Goal: Information Seeking & Learning: Compare options

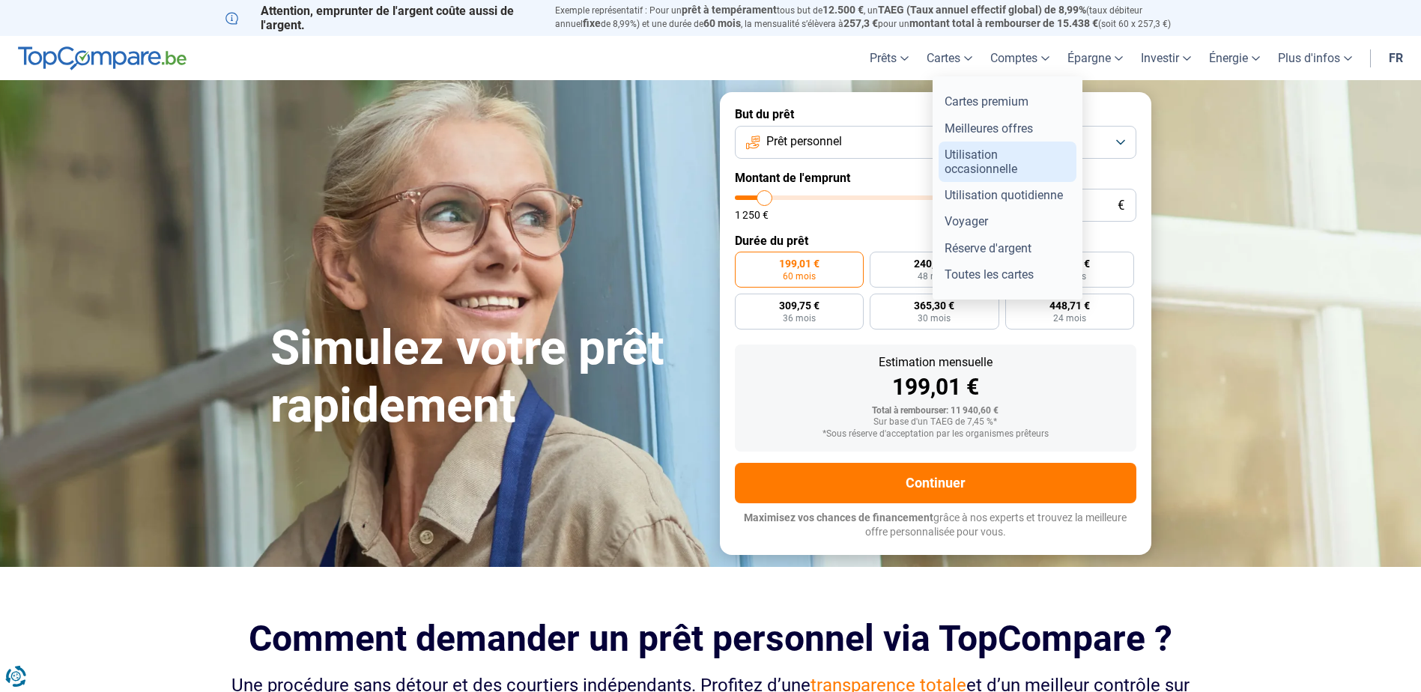
click at [1004, 174] on link "Utilisation occasionnelle" at bounding box center [1008, 162] width 138 height 40
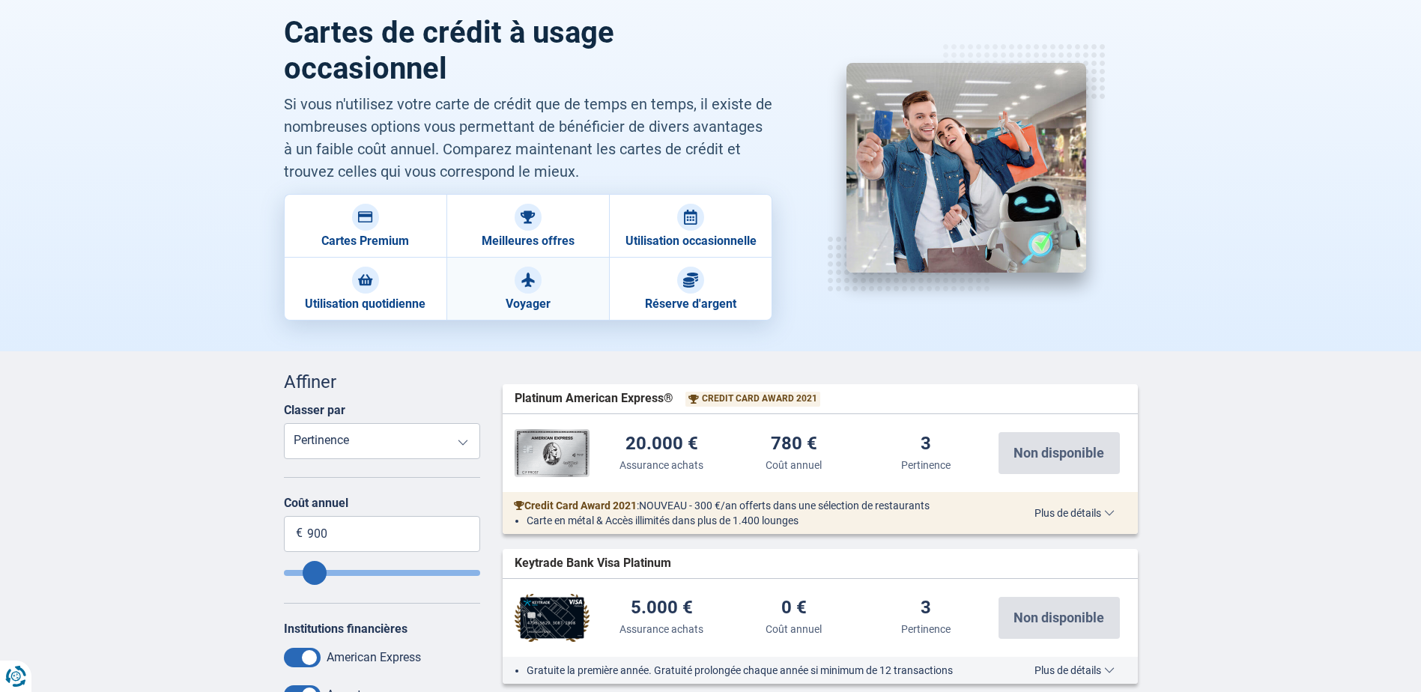
scroll to position [225, 0]
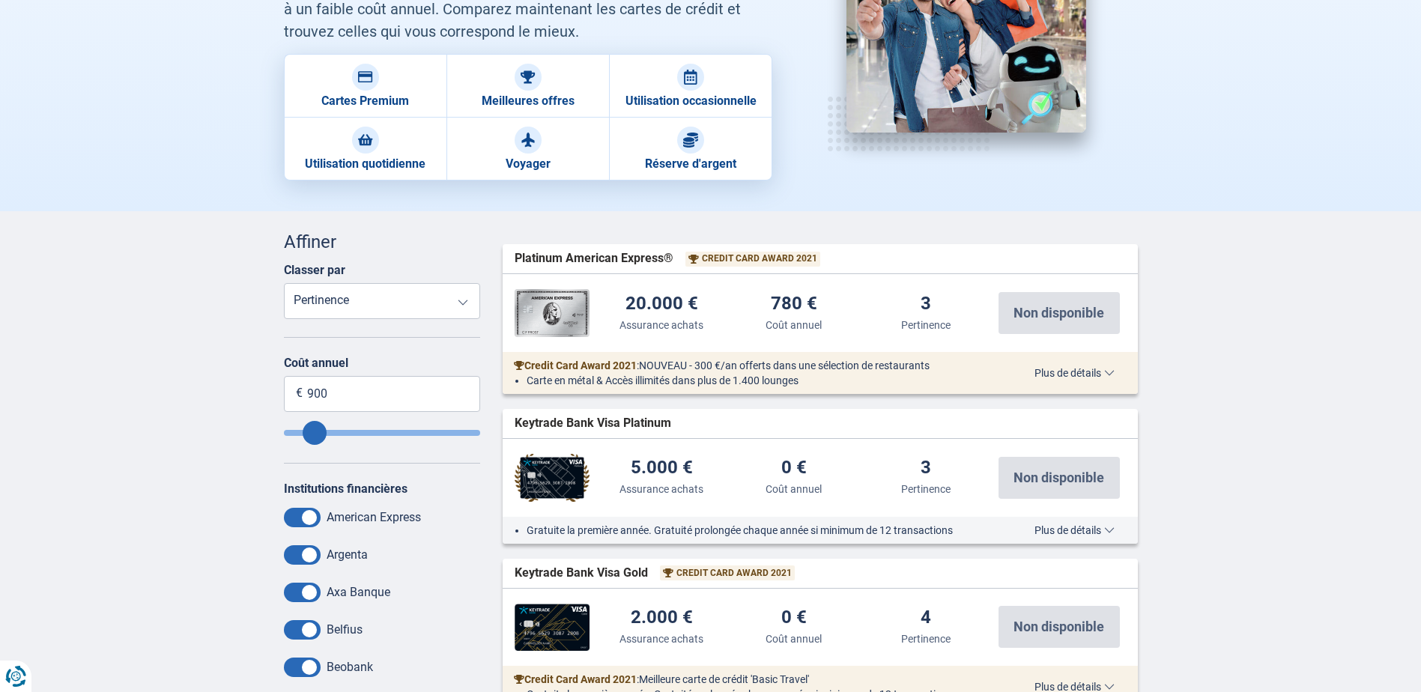
click at [376, 303] on select "Prolongation de la garantie Assurance achats Coût annuel Pertinence" at bounding box center [382, 301] width 197 height 36
select select "Annualfee+"
click at [284, 283] on select "Prolongation de la garantie Assurance achats Coût annuel Pertinence" at bounding box center [382, 301] width 197 height 36
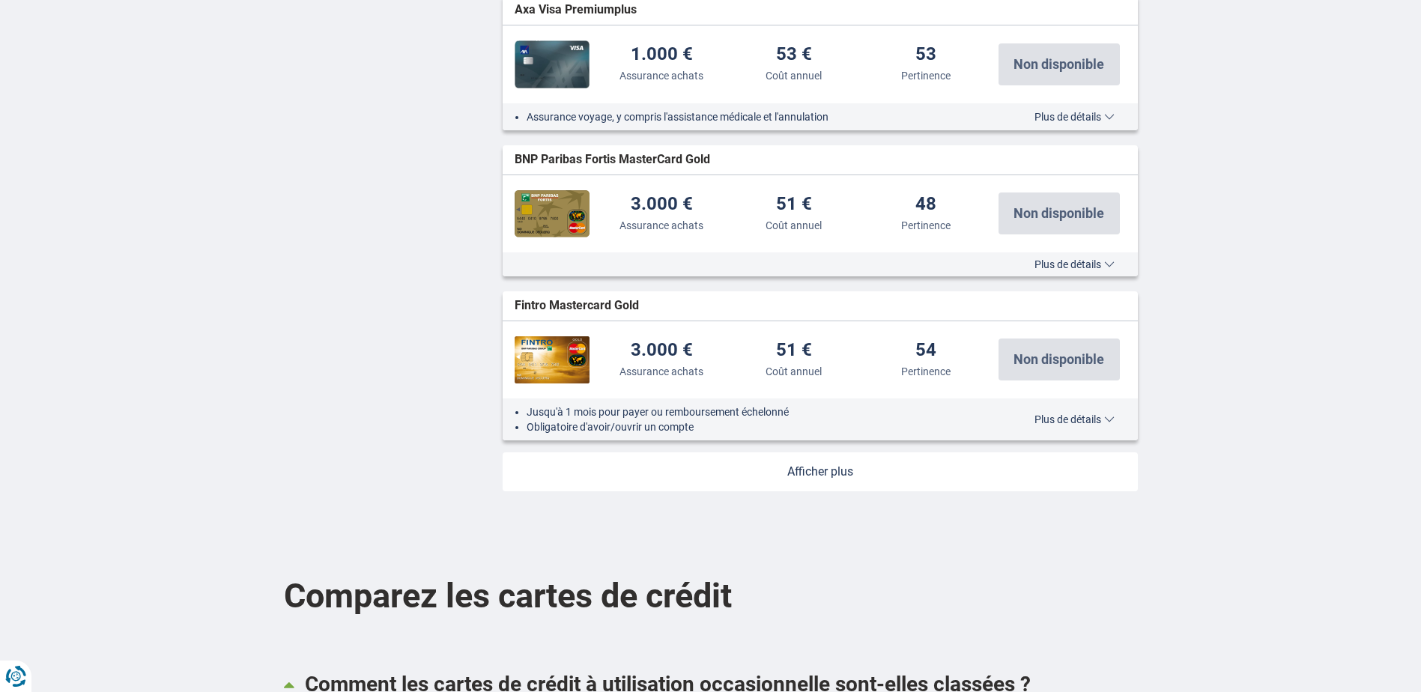
scroll to position [1798, 0]
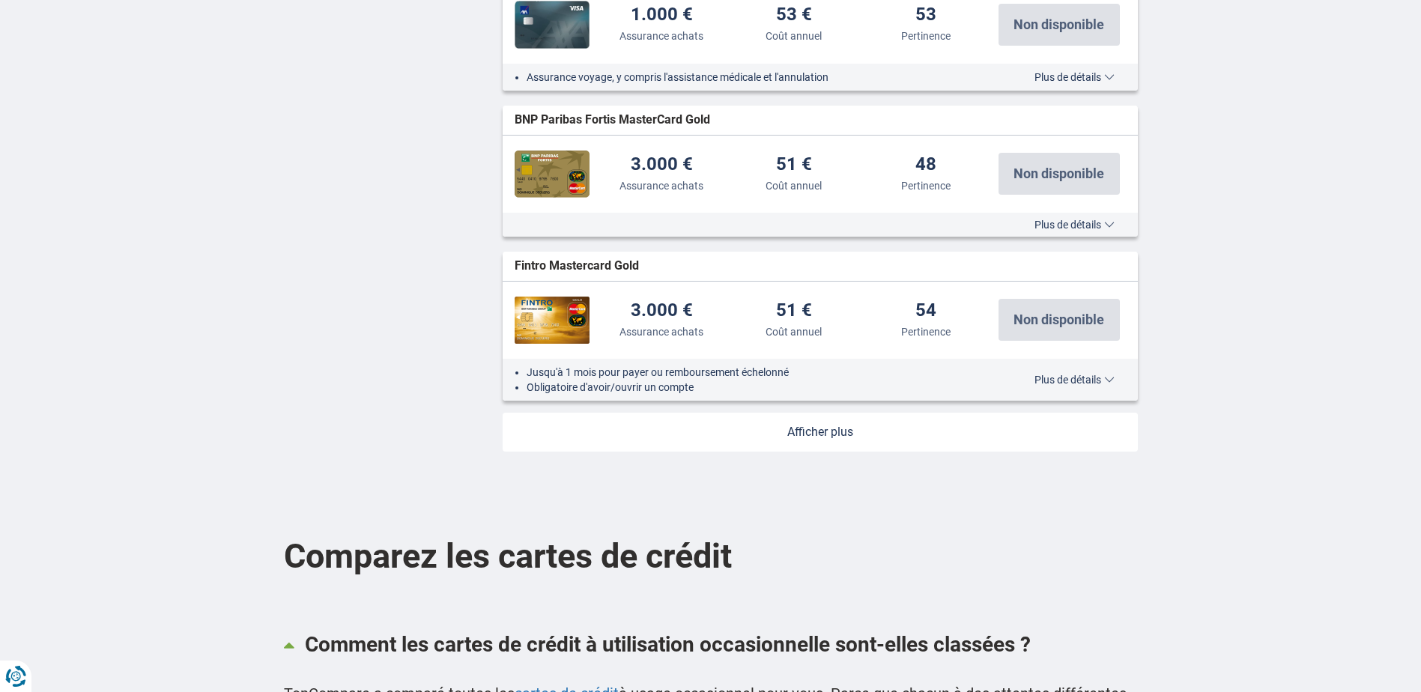
click at [823, 435] on link at bounding box center [820, 432] width 635 height 39
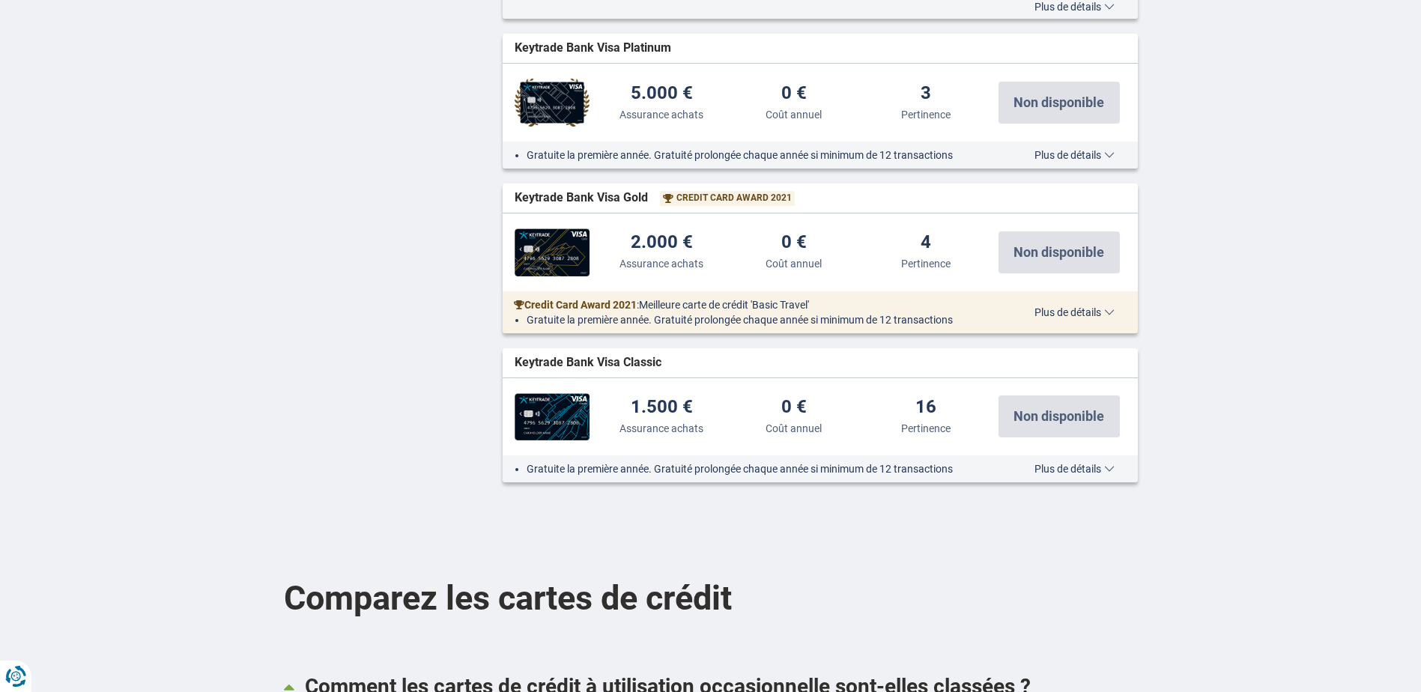
scroll to position [2996, 0]
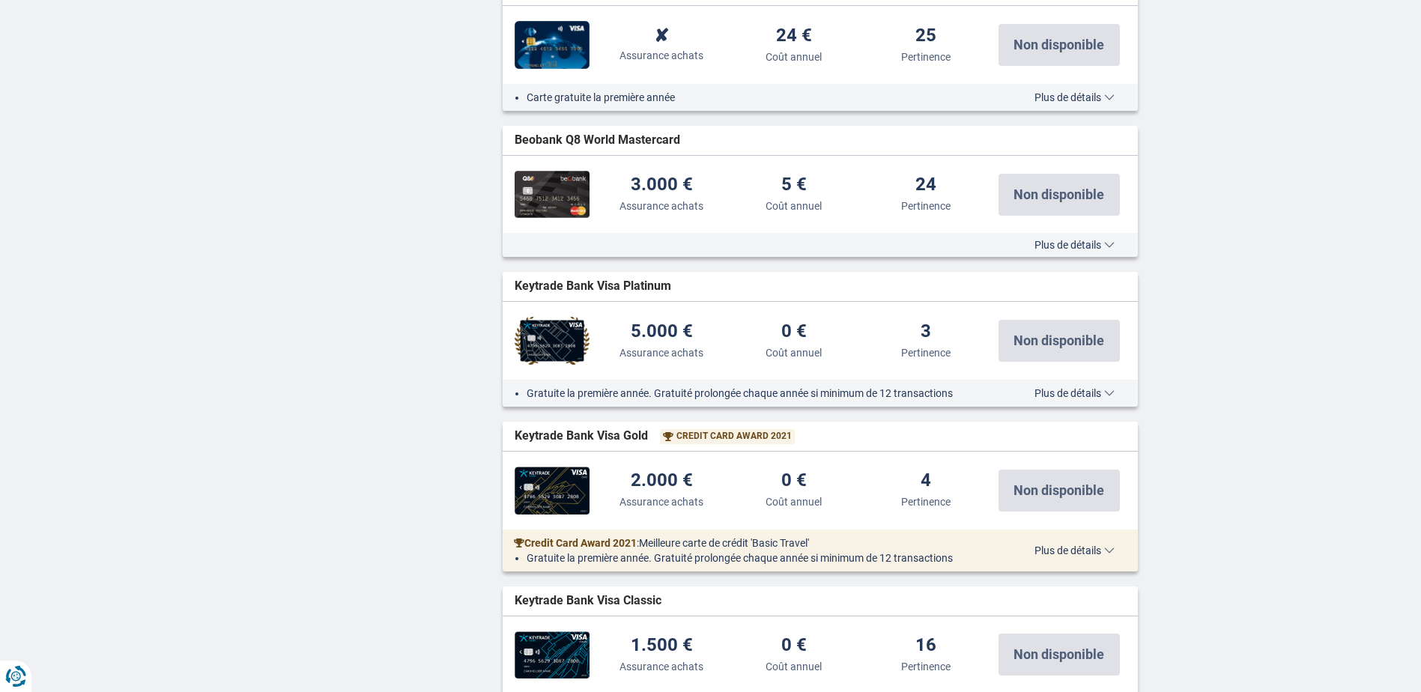
click at [1053, 235] on div "Plus de détails Moins de détails" at bounding box center [820, 245] width 635 height 24
click at [1058, 243] on span "Plus de détails" at bounding box center [1074, 245] width 80 height 10
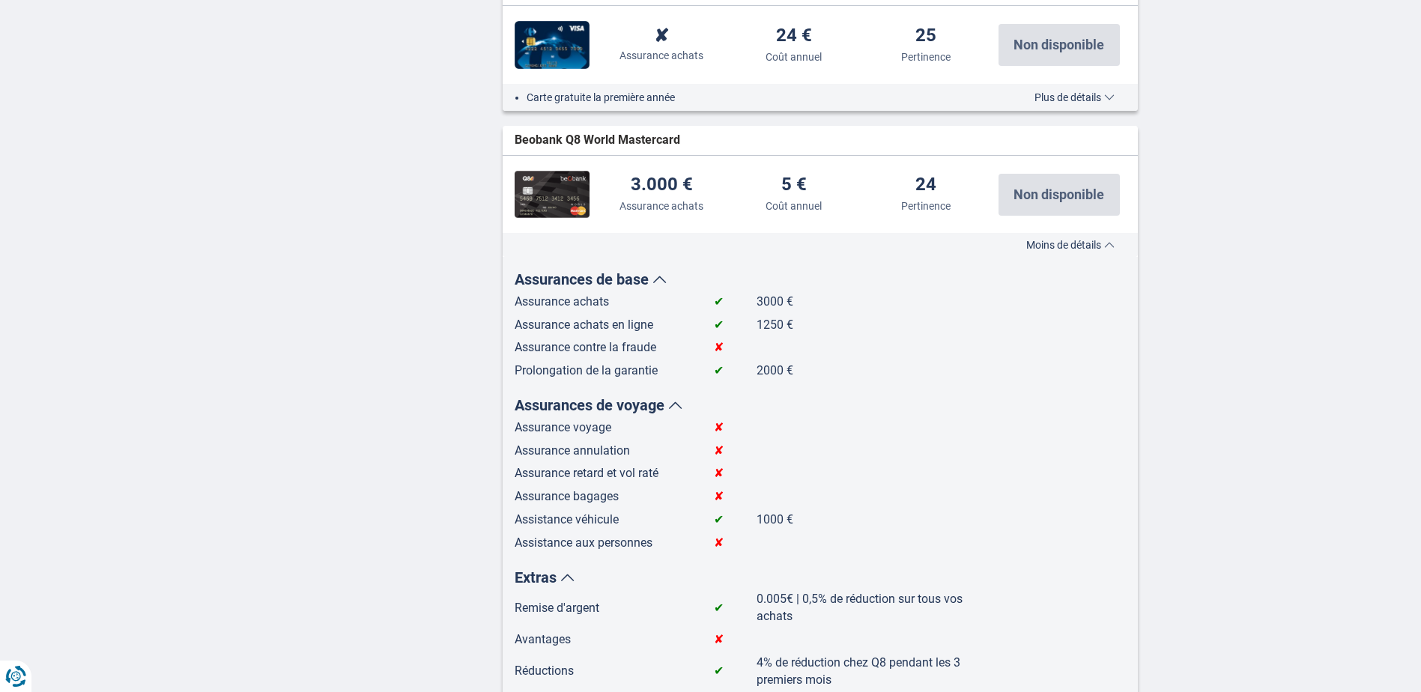
click at [1056, 240] on span "Moins de détails" at bounding box center [1070, 245] width 88 height 10
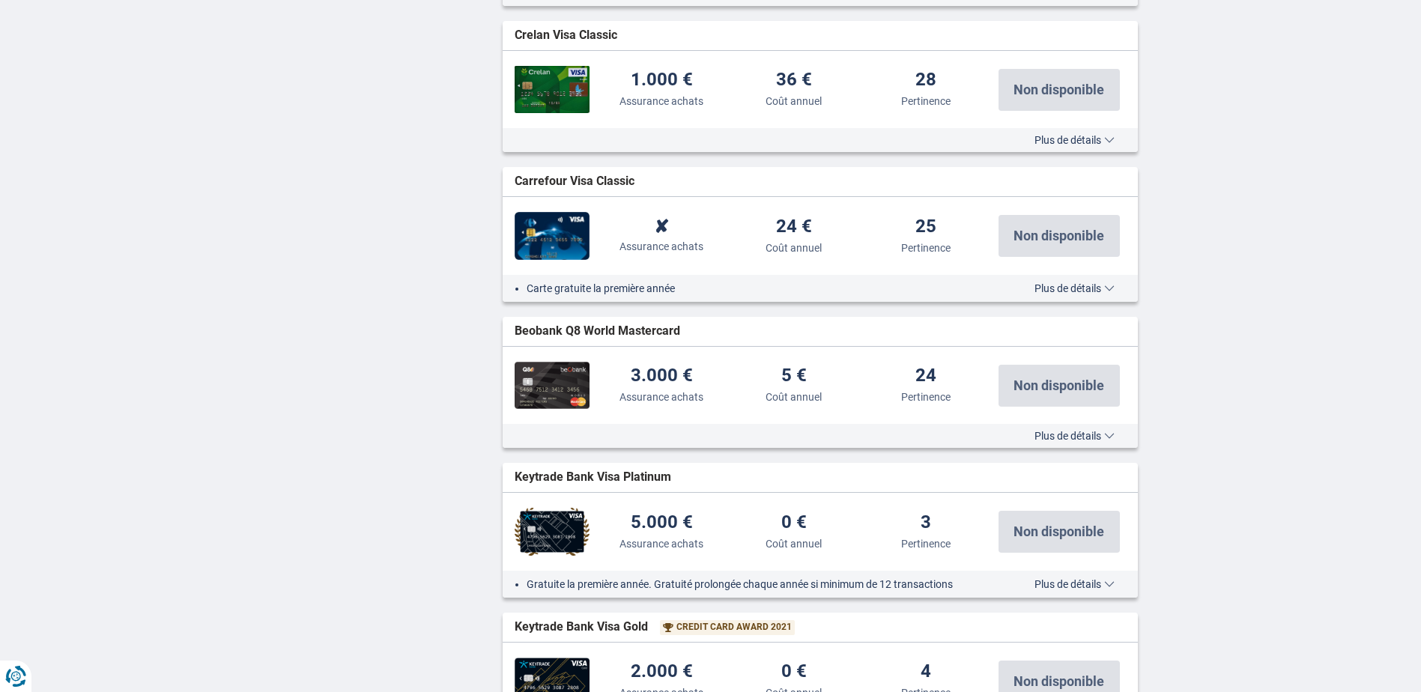
scroll to position [2772, 0]
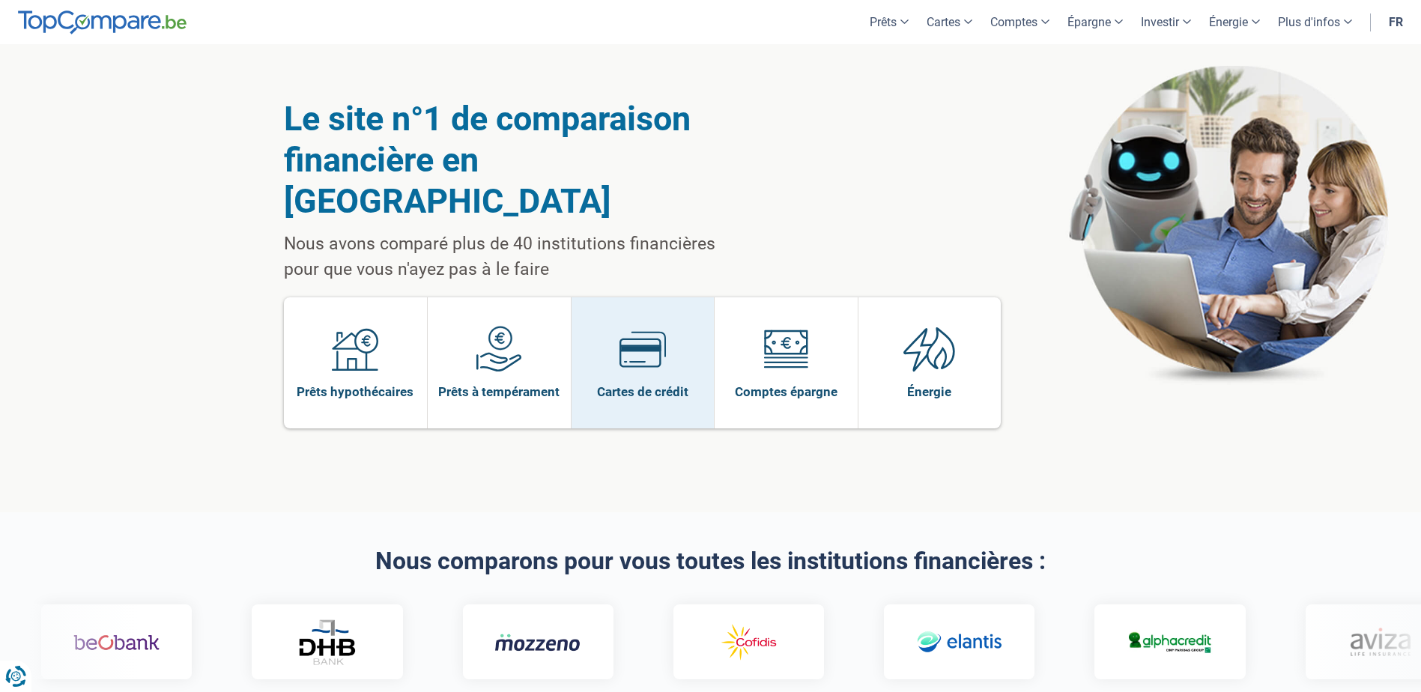
click at [637, 384] on span "Cartes de crédit" at bounding box center [642, 392] width 91 height 16
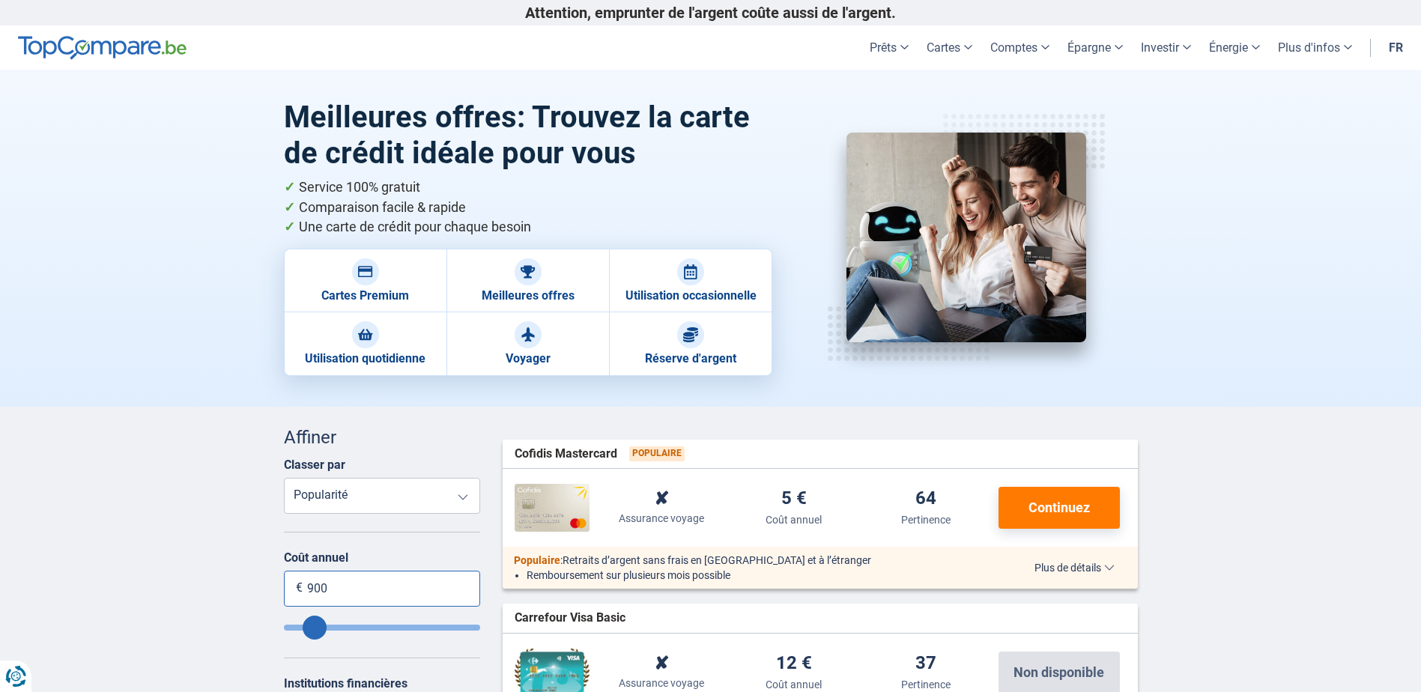
drag, startPoint x: 401, startPoint y: 584, endPoint x: 0, endPoint y: 523, distance: 406.1
type input "0"
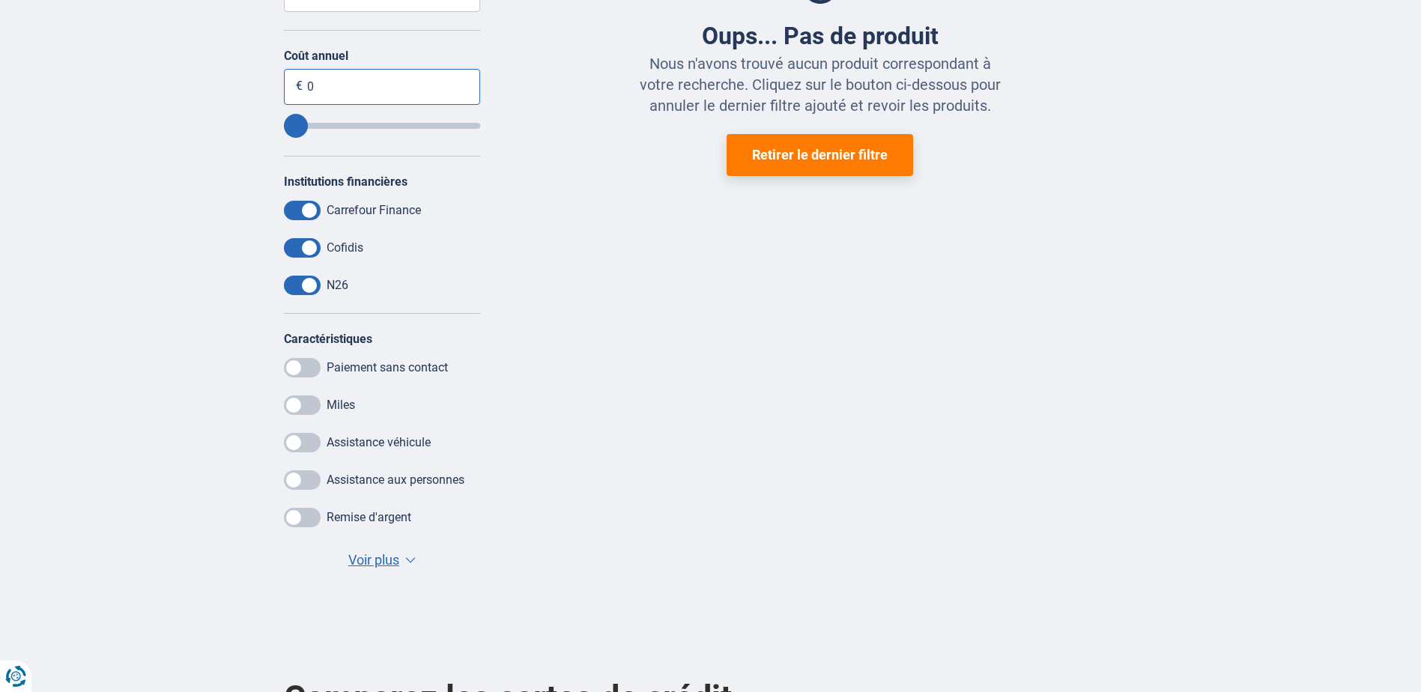
scroll to position [524, 0]
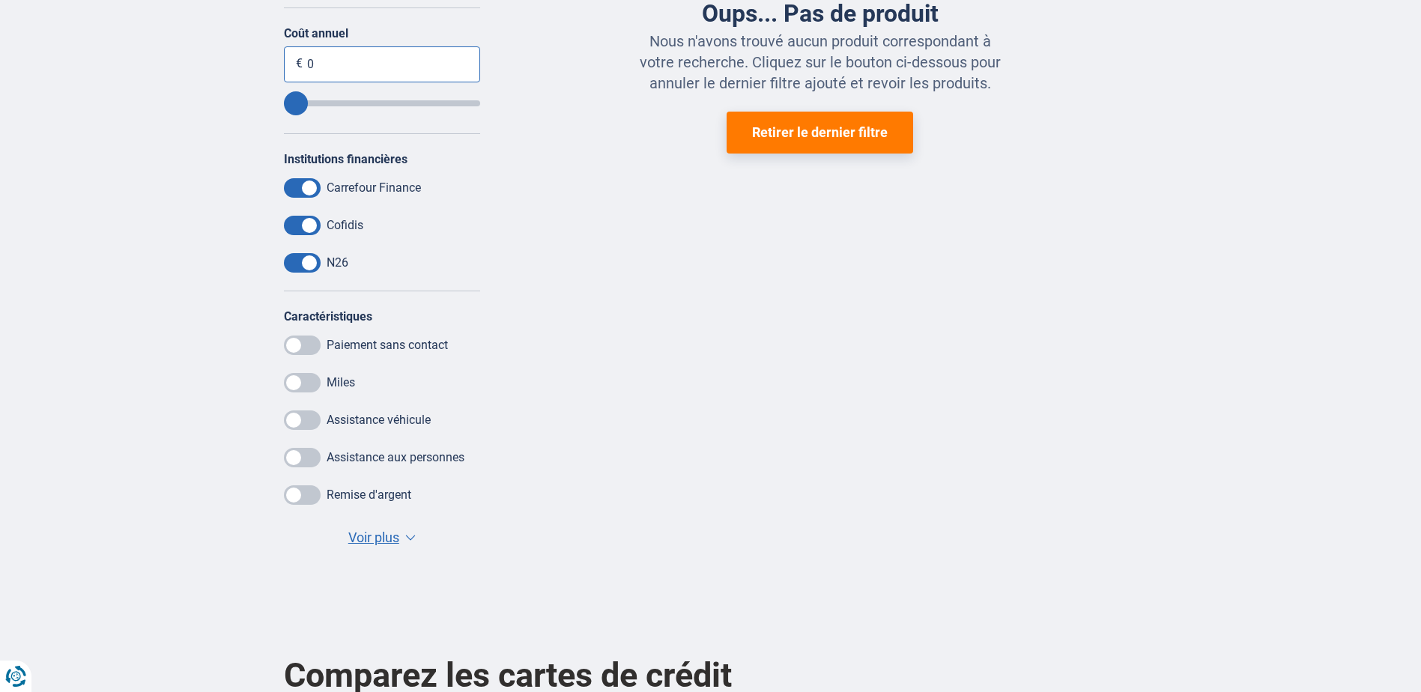
drag, startPoint x: 336, startPoint y: 73, endPoint x: 278, endPoint y: 43, distance: 65.3
click at [279, 49] on div "Annuler Filtres Affiner Classer par Coût annuel Assurance achats Taux d'intérêt…" at bounding box center [382, 235] width 219 height 670
type input "5"
type input "10"
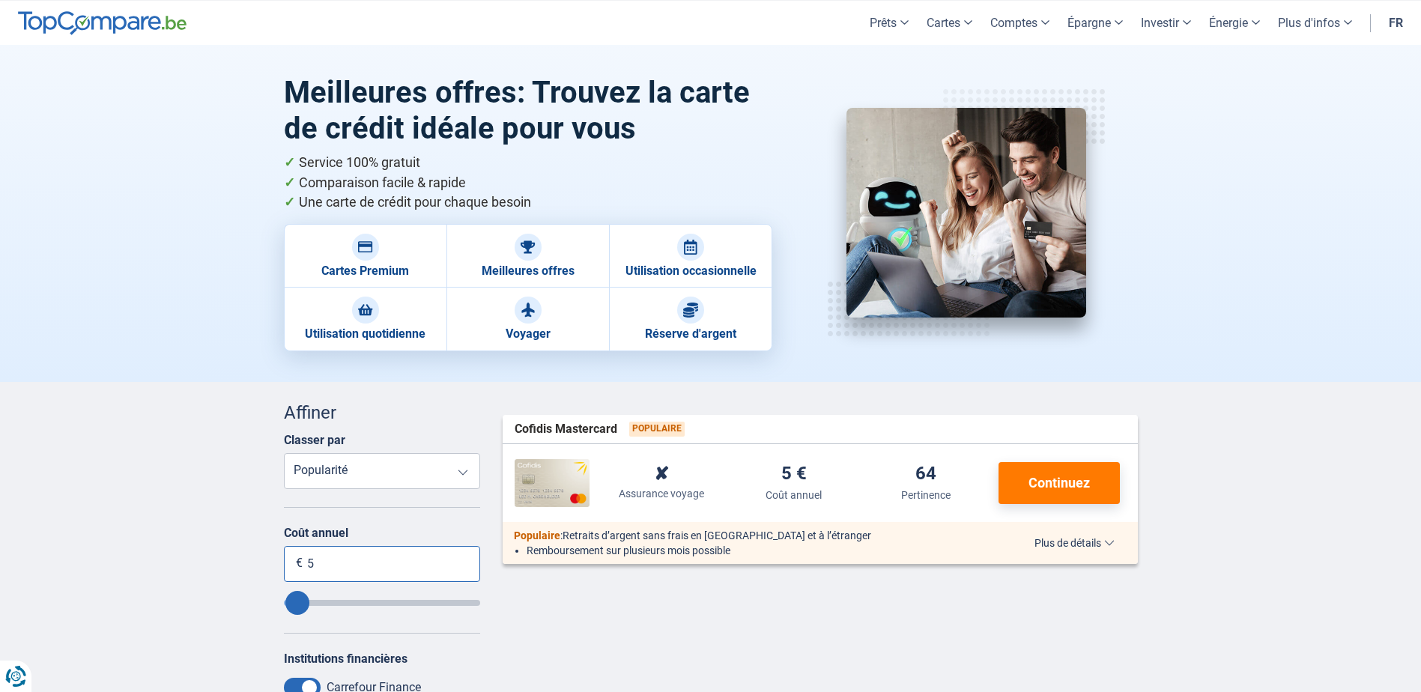
scroll to position [0, 0]
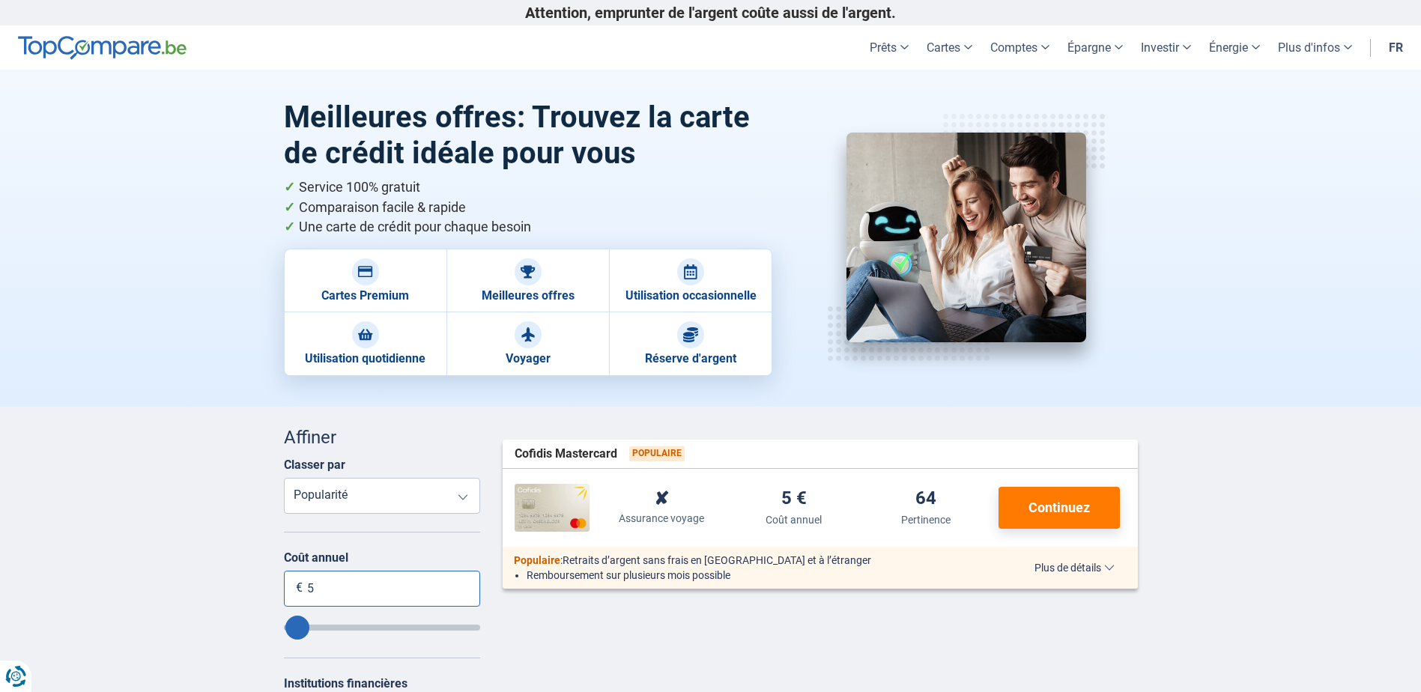
type input "5"
